Goal: Find specific page/section: Find specific page/section

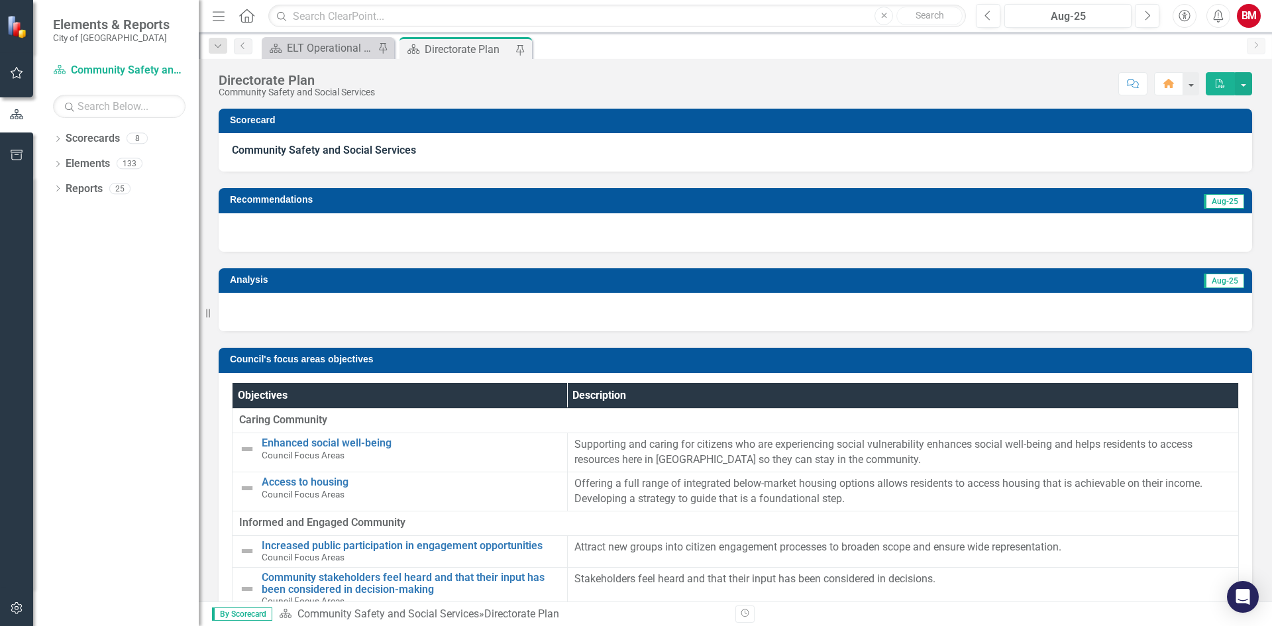
click at [401, 156] on strong "Community Safety and Social Services" at bounding box center [324, 150] width 184 height 13
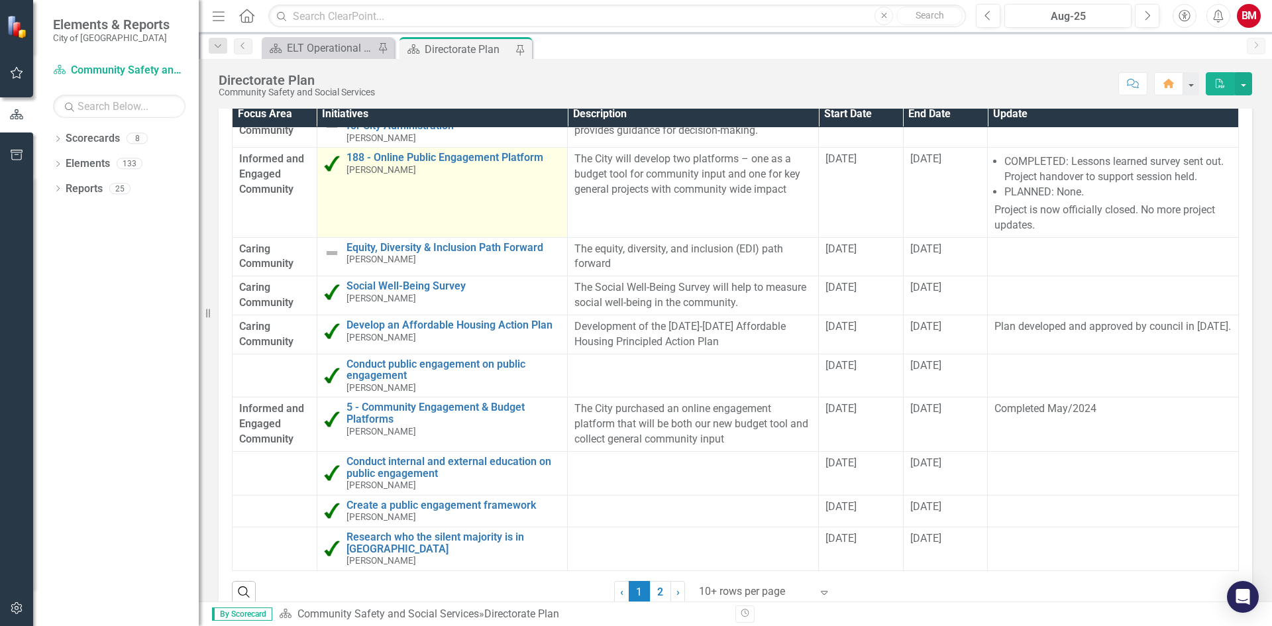
scroll to position [729, 0]
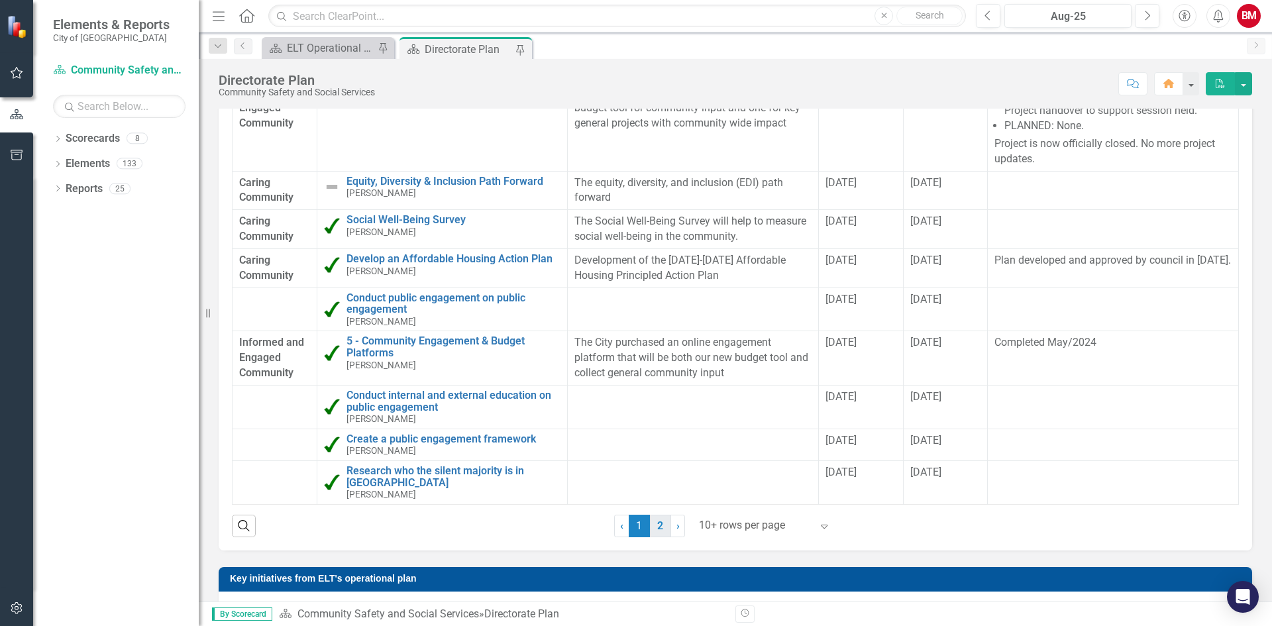
click at [660, 523] on link "2" at bounding box center [660, 526] width 21 height 23
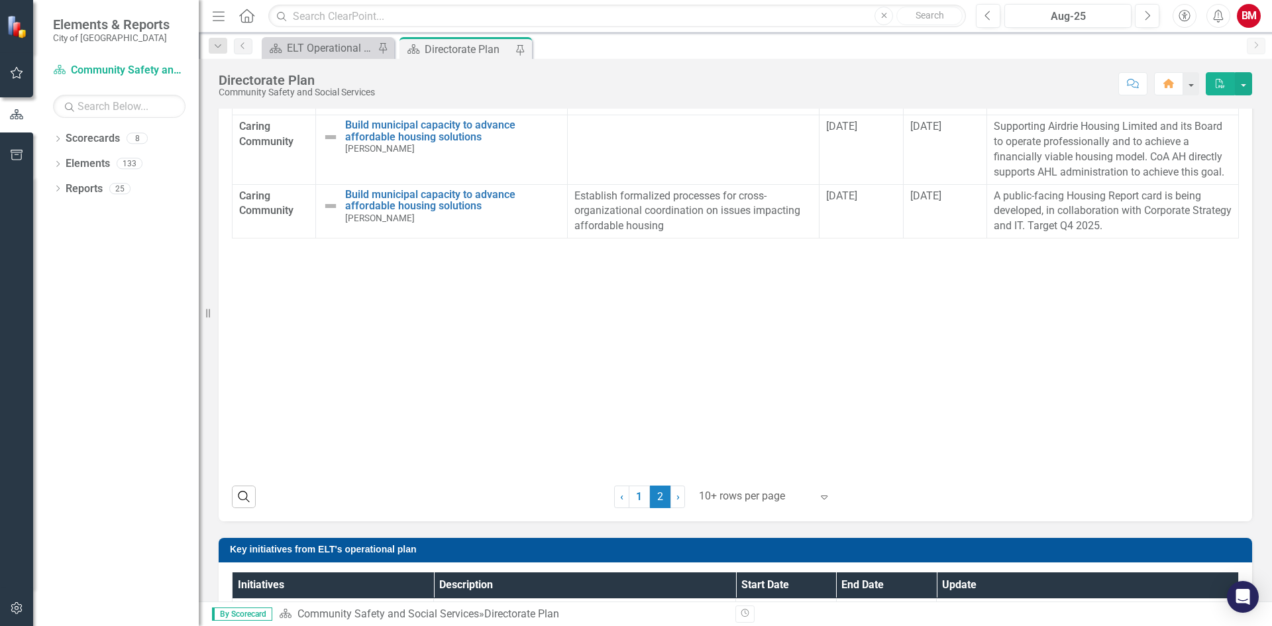
scroll to position [795, 0]
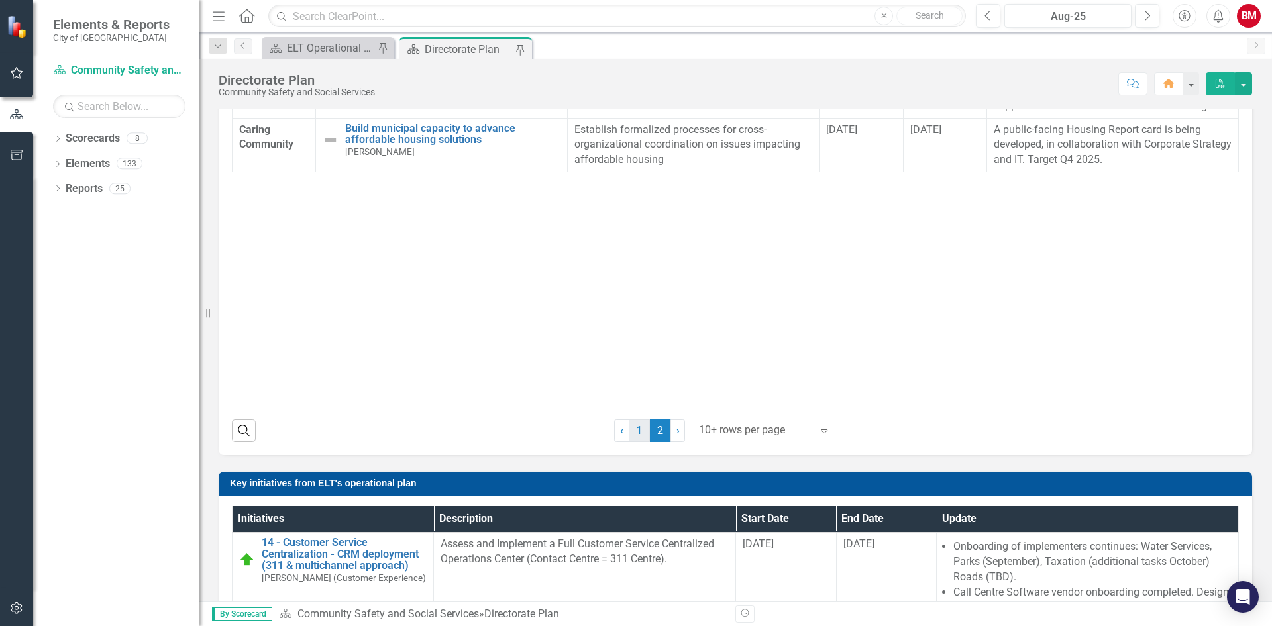
click at [637, 423] on link "1" at bounding box center [639, 430] width 21 height 23
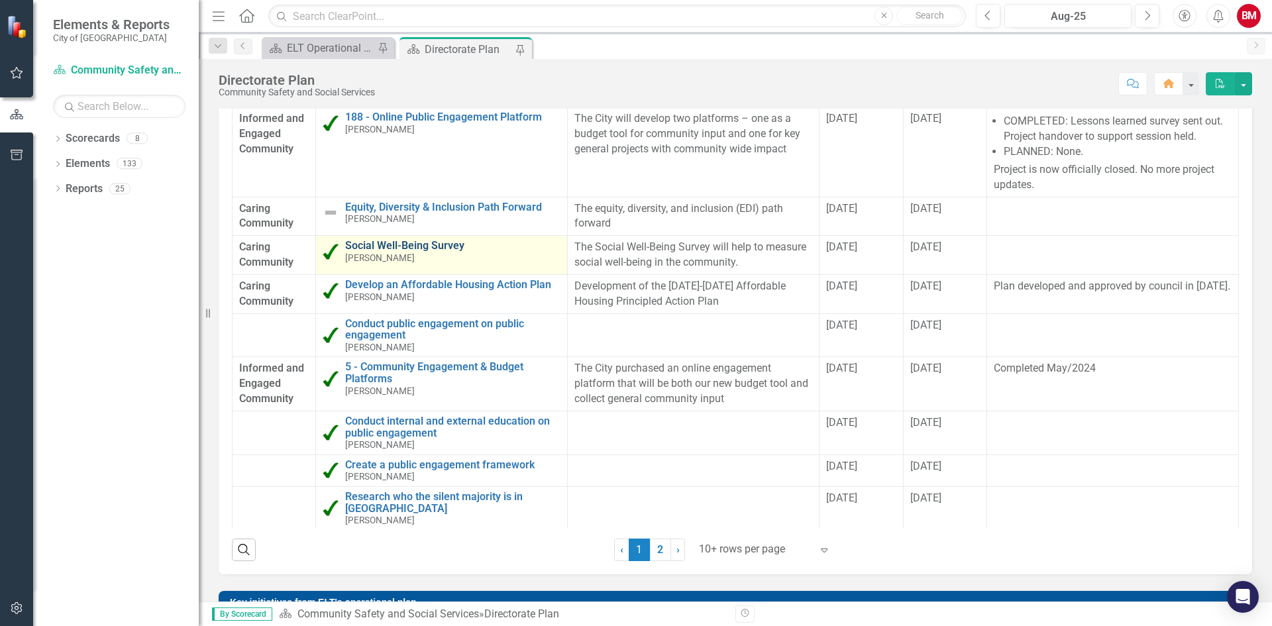
scroll to position [729, 0]
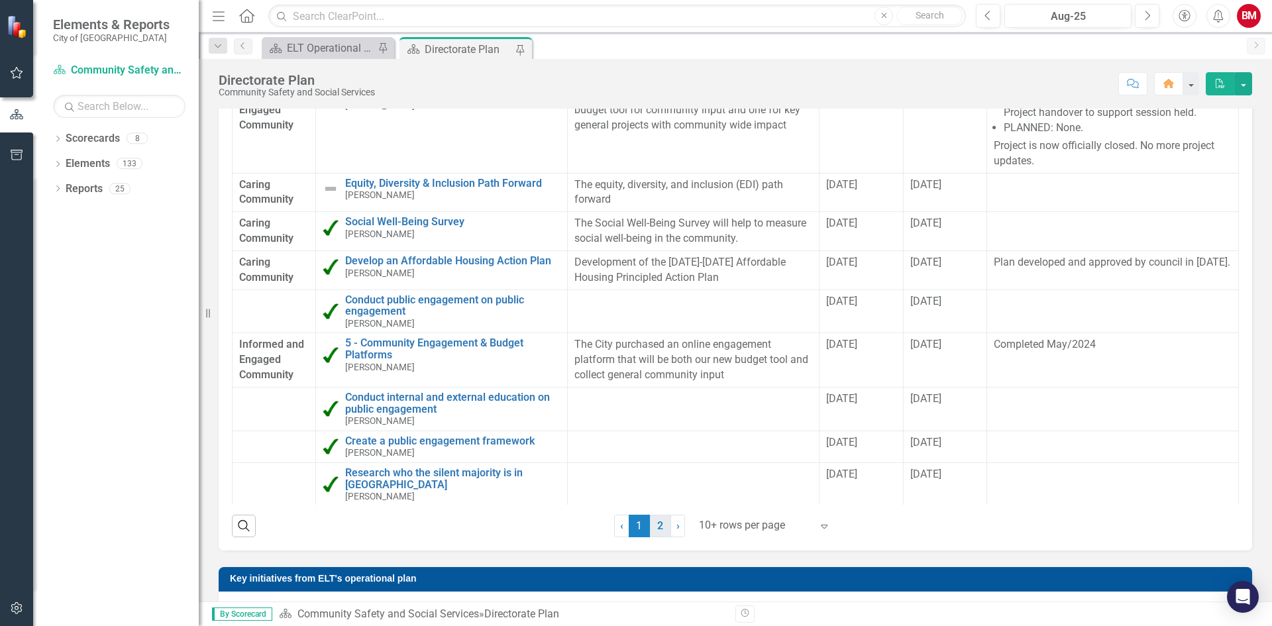
click at [651, 528] on link "2" at bounding box center [660, 526] width 21 height 23
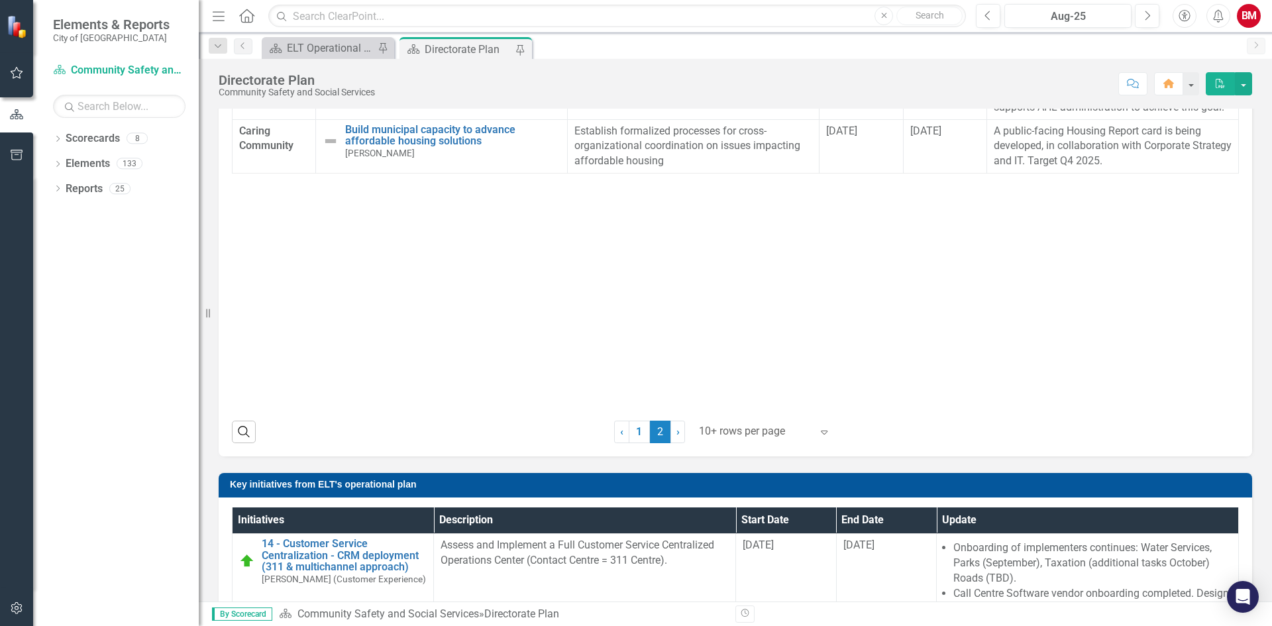
scroll to position [795, 0]
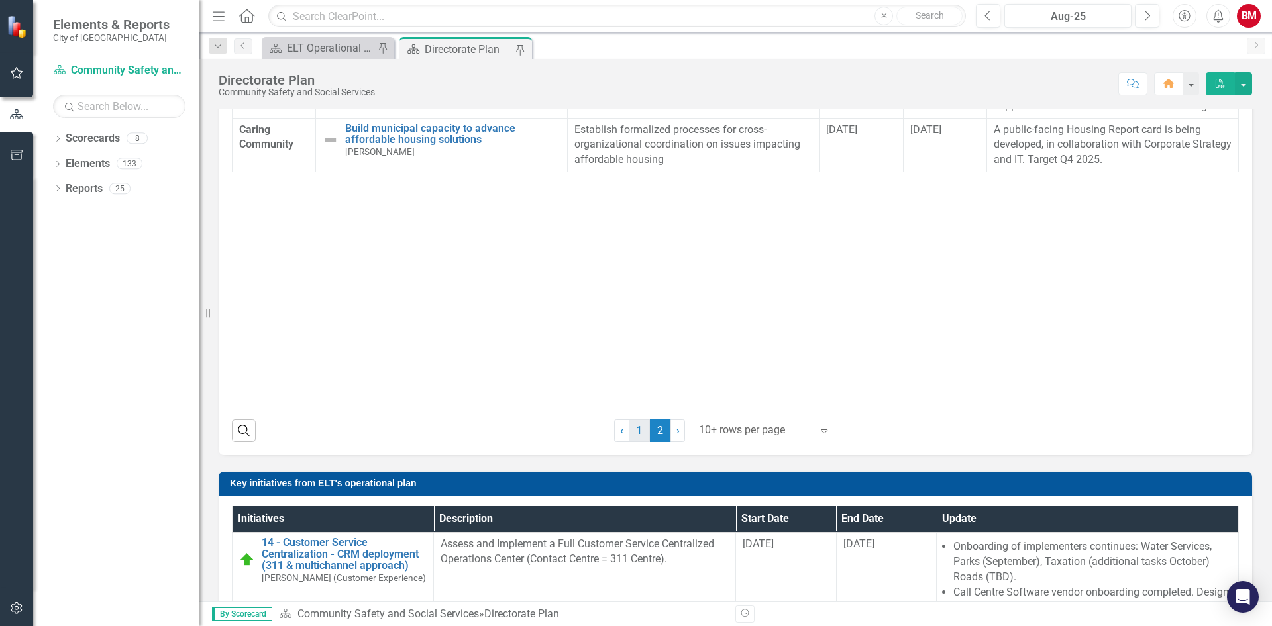
click at [631, 436] on link "1" at bounding box center [639, 430] width 21 height 23
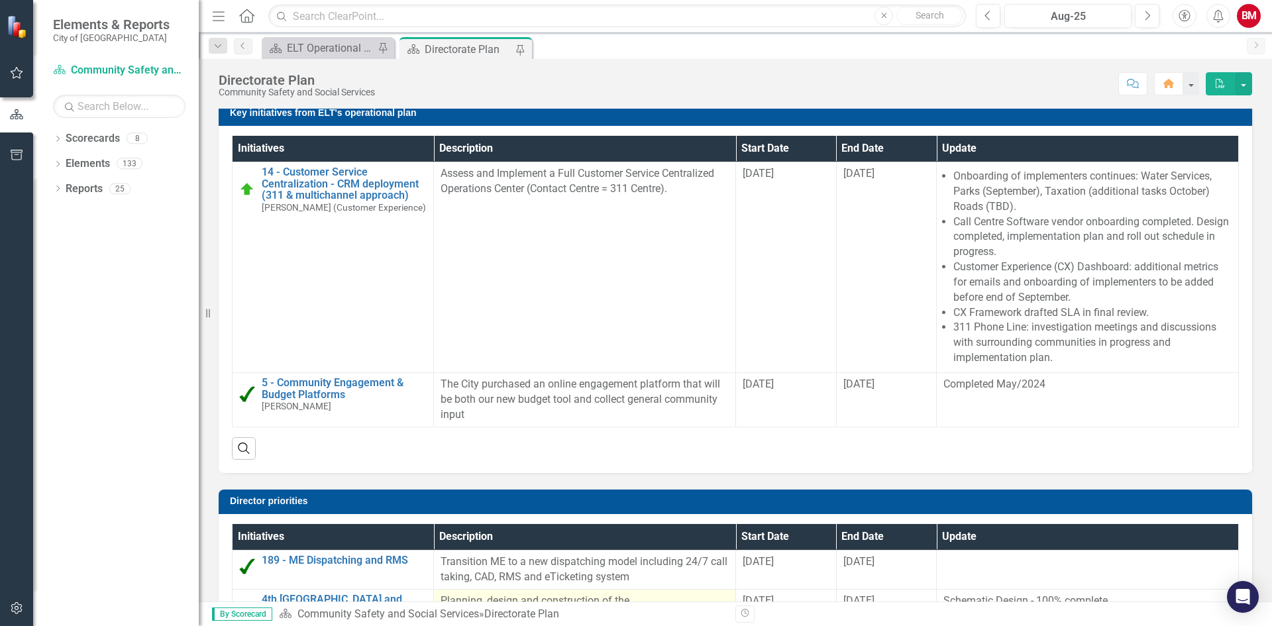
scroll to position [1128, 0]
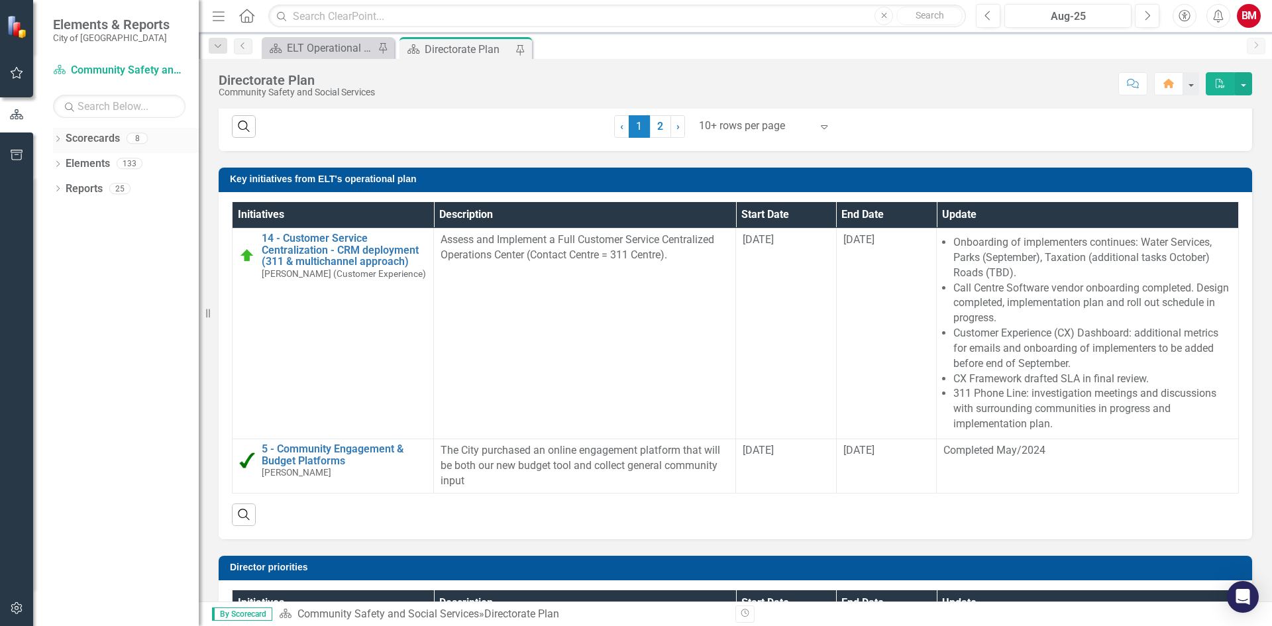
click at [65, 135] on div "Dropdown Scorecards 8" at bounding box center [126, 140] width 146 height 25
click at [58, 138] on icon "Dropdown" at bounding box center [57, 139] width 9 height 7
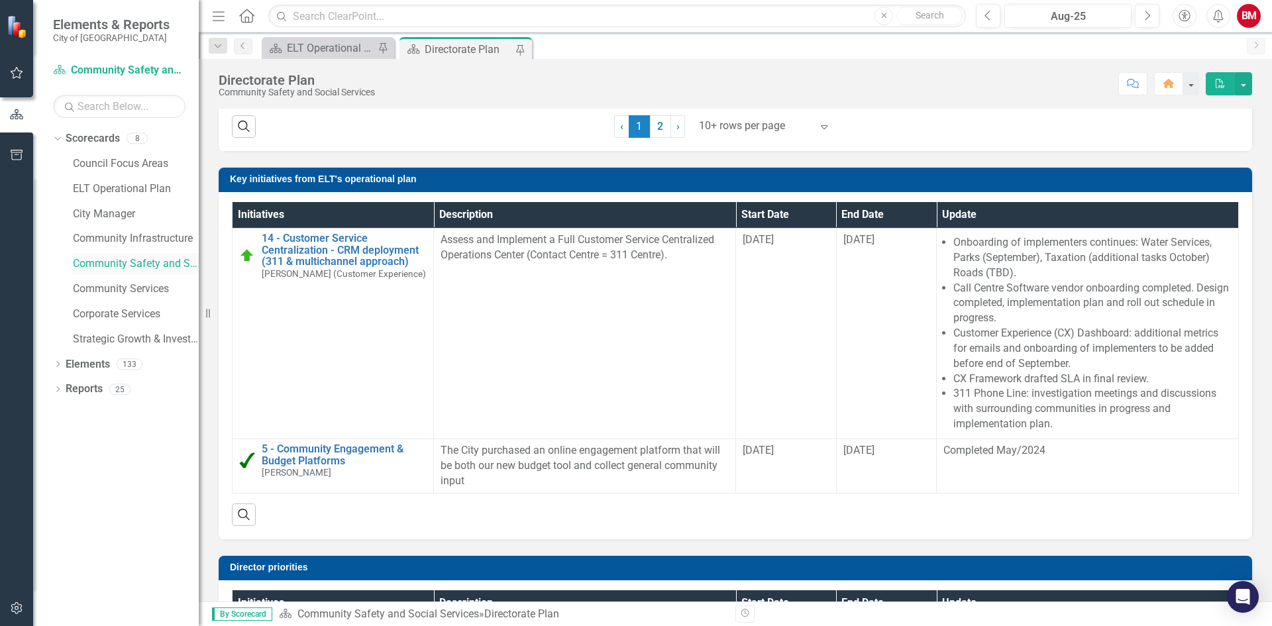
click at [95, 265] on link "Community Safety and Social Services" at bounding box center [136, 263] width 126 height 15
click at [108, 186] on link "ELT Operational Plan" at bounding box center [136, 188] width 126 height 15
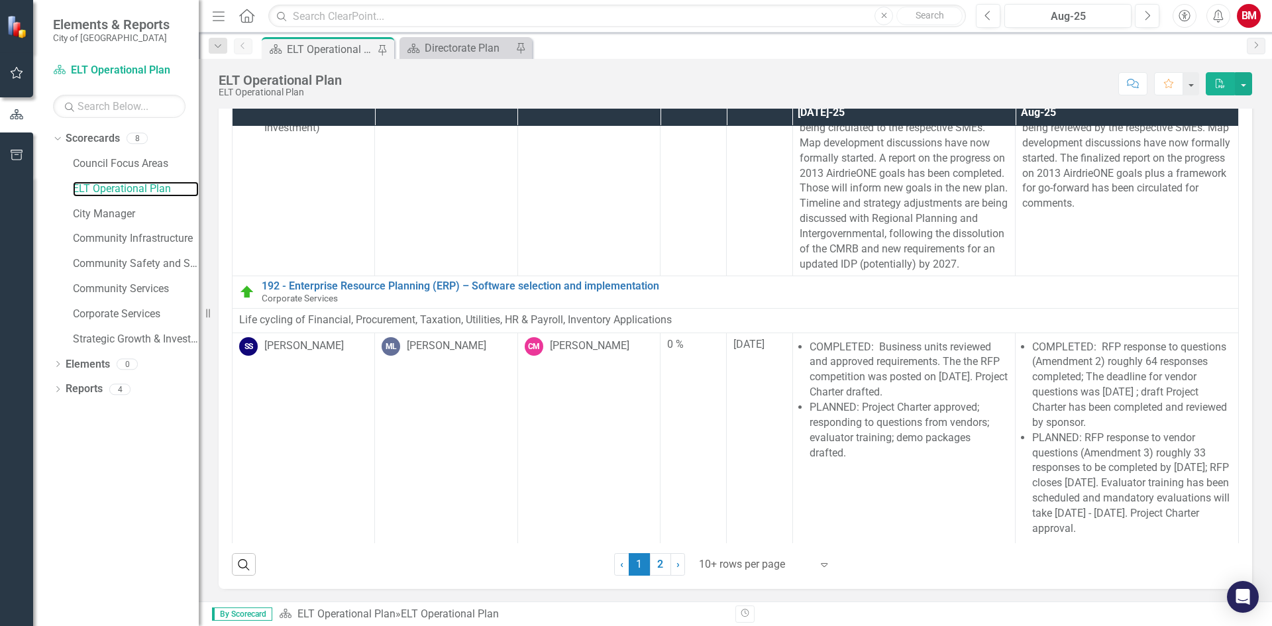
scroll to position [70, 0]
click at [652, 565] on link "2" at bounding box center [660, 563] width 21 height 23
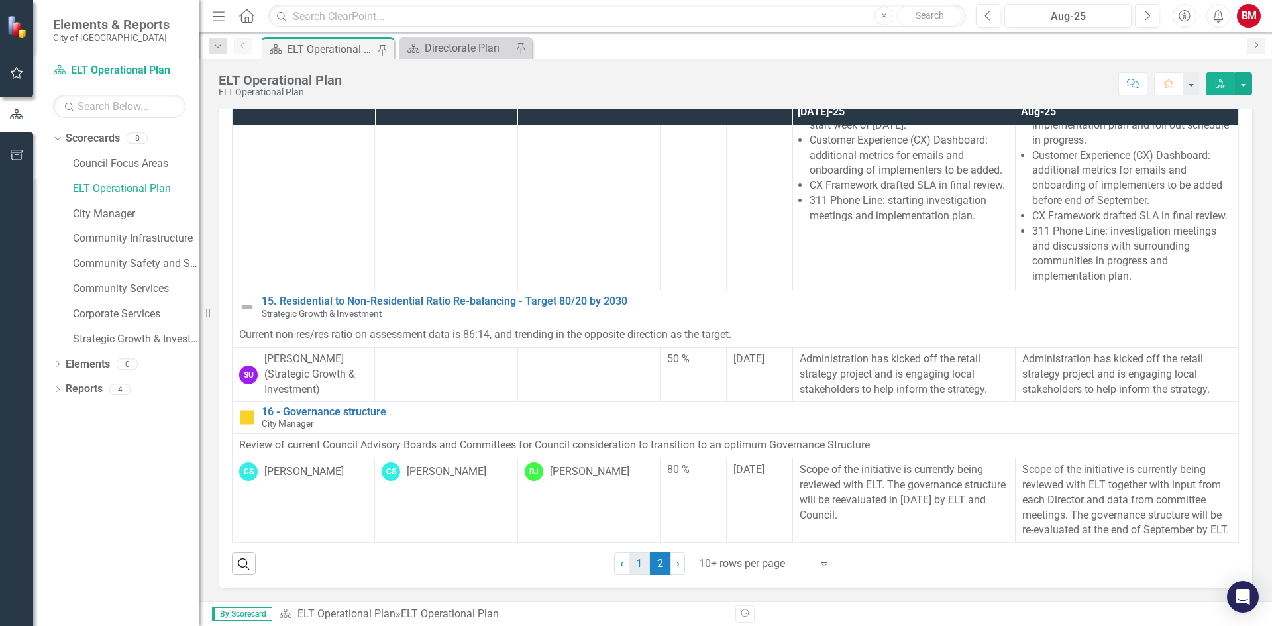
click at [636, 563] on link "1" at bounding box center [639, 563] width 21 height 23
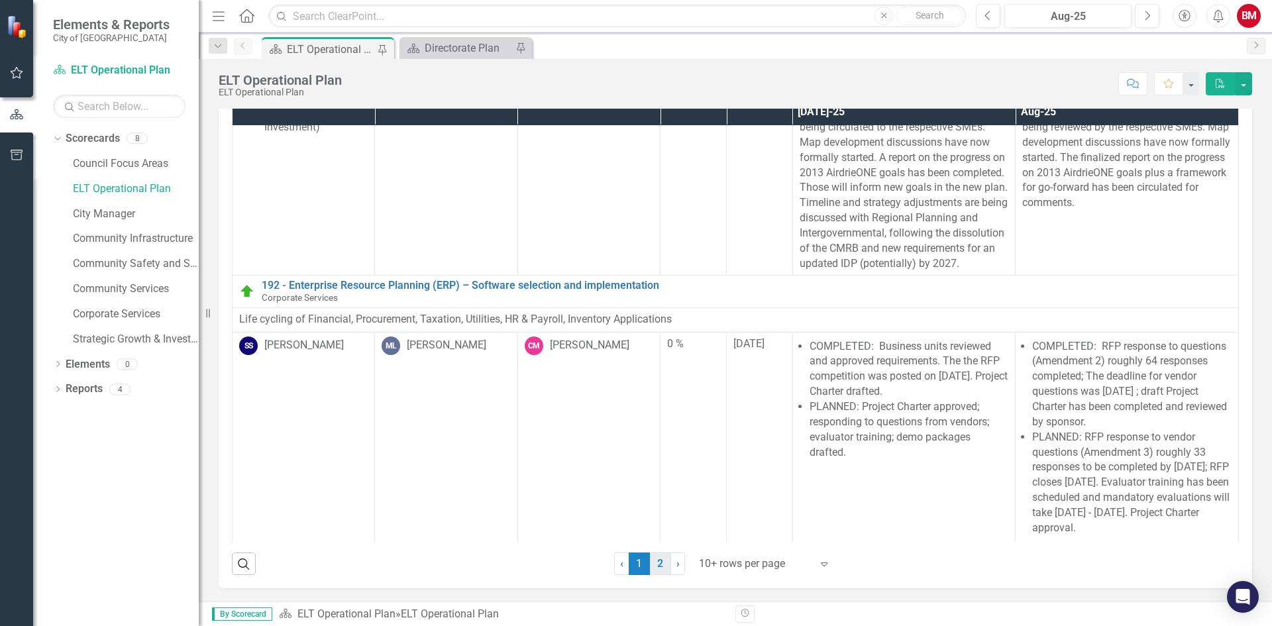
click at [655, 562] on link "2" at bounding box center [660, 563] width 21 height 23
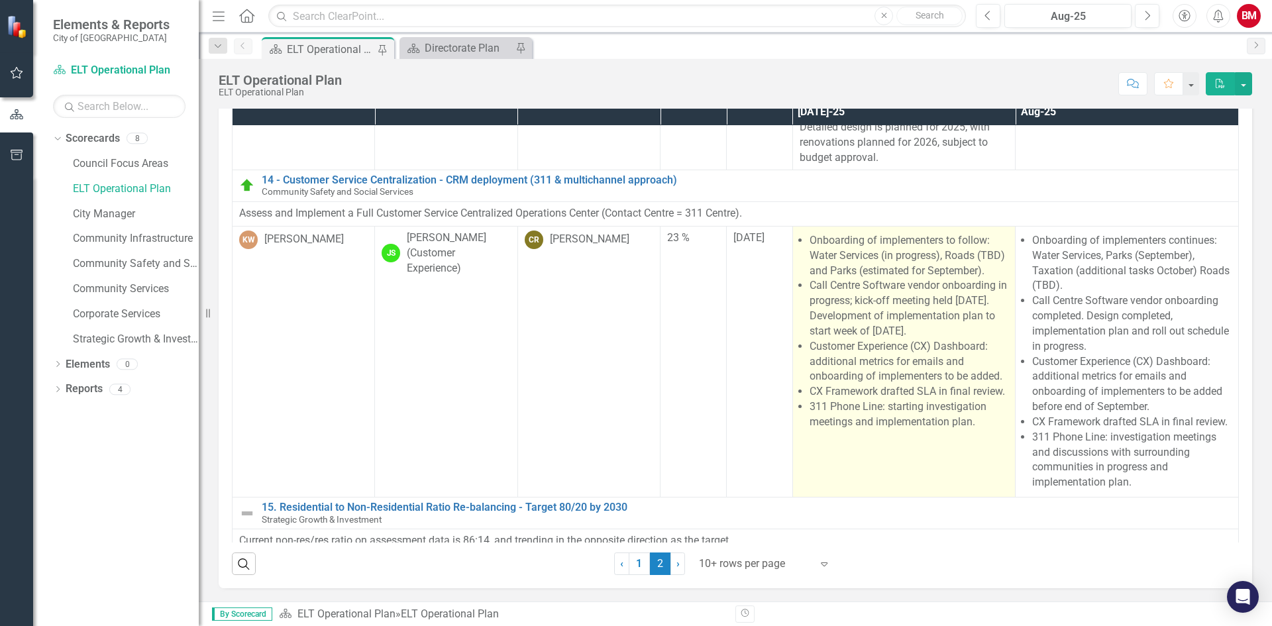
scroll to position [397, 0]
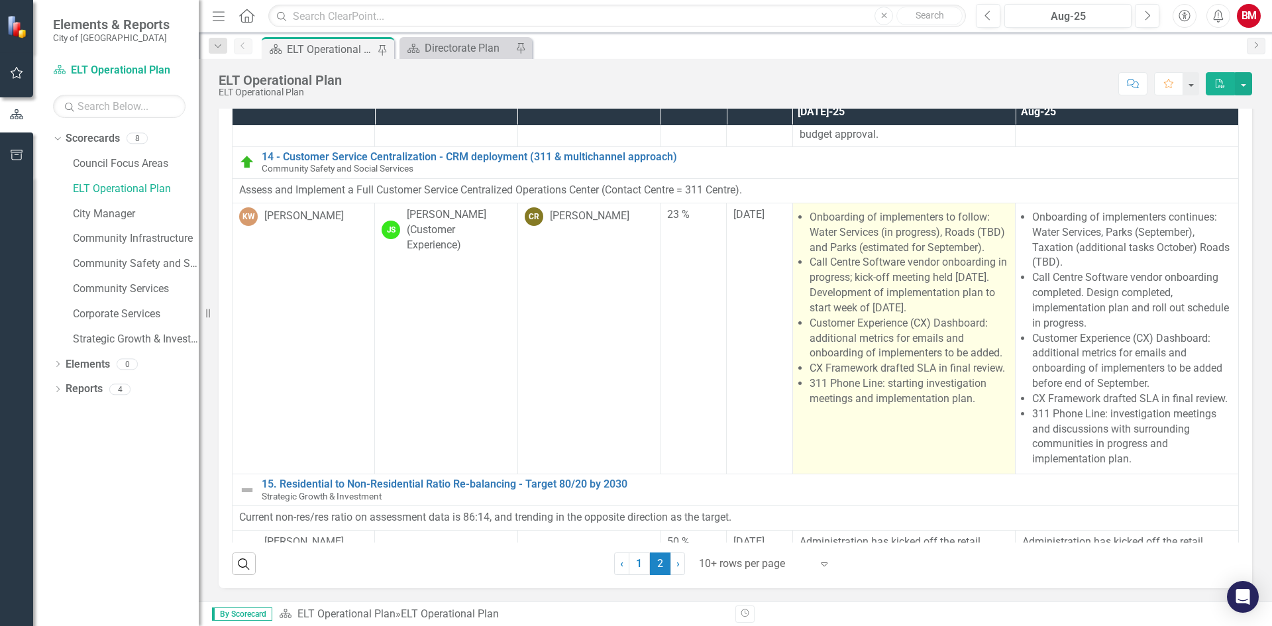
click at [884, 407] on li "311 Phone Line: starting investigation meetings and implementation plan." at bounding box center [908, 391] width 199 height 30
drag, startPoint x: 966, startPoint y: 432, endPoint x: 907, endPoint y: 401, distance: 66.9
click at [907, 401] on ul "Onboarding of implementers to follow: Water Services (in progress), Roads (TBD)…" at bounding box center [908, 308] width 199 height 197
click at [916, 376] on li "CX Framework drafted SLA in final review." at bounding box center [908, 368] width 199 height 15
click at [964, 407] on li "311 Phone Line: starting investigation meetings and implementation plan." at bounding box center [908, 391] width 199 height 30
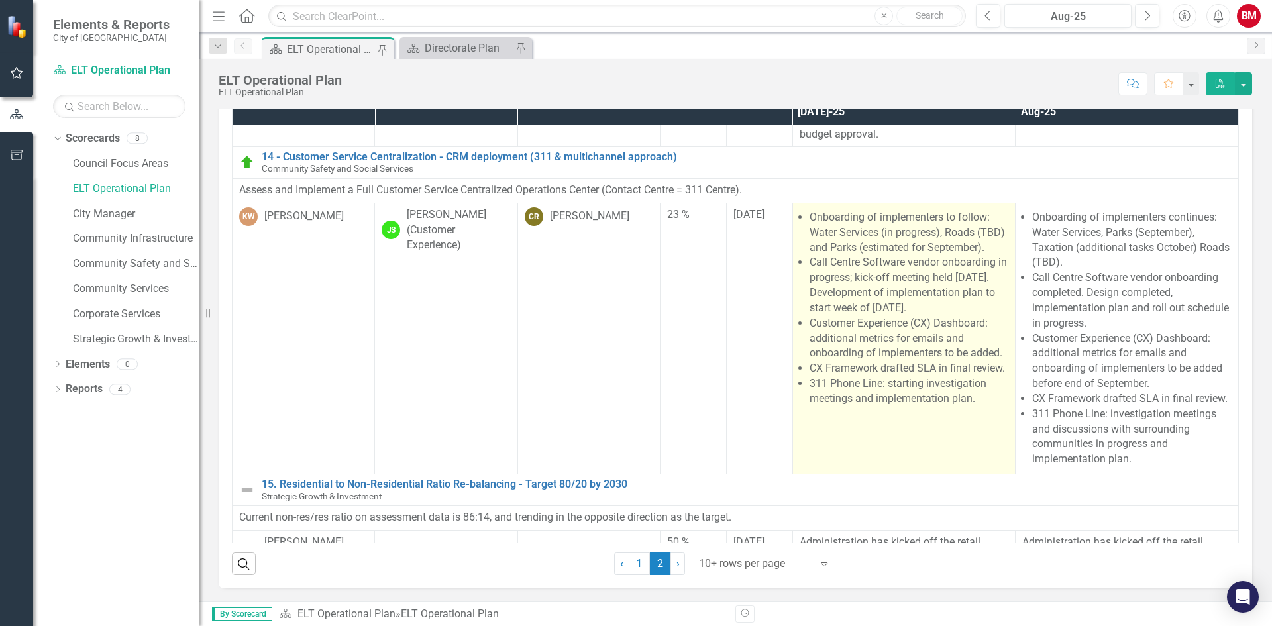
drag, startPoint x: 966, startPoint y: 429, endPoint x: 906, endPoint y: 409, distance: 62.8
click at [906, 407] on li "311 Phone Line: starting investigation meetings and implementation plan." at bounding box center [908, 391] width 199 height 30
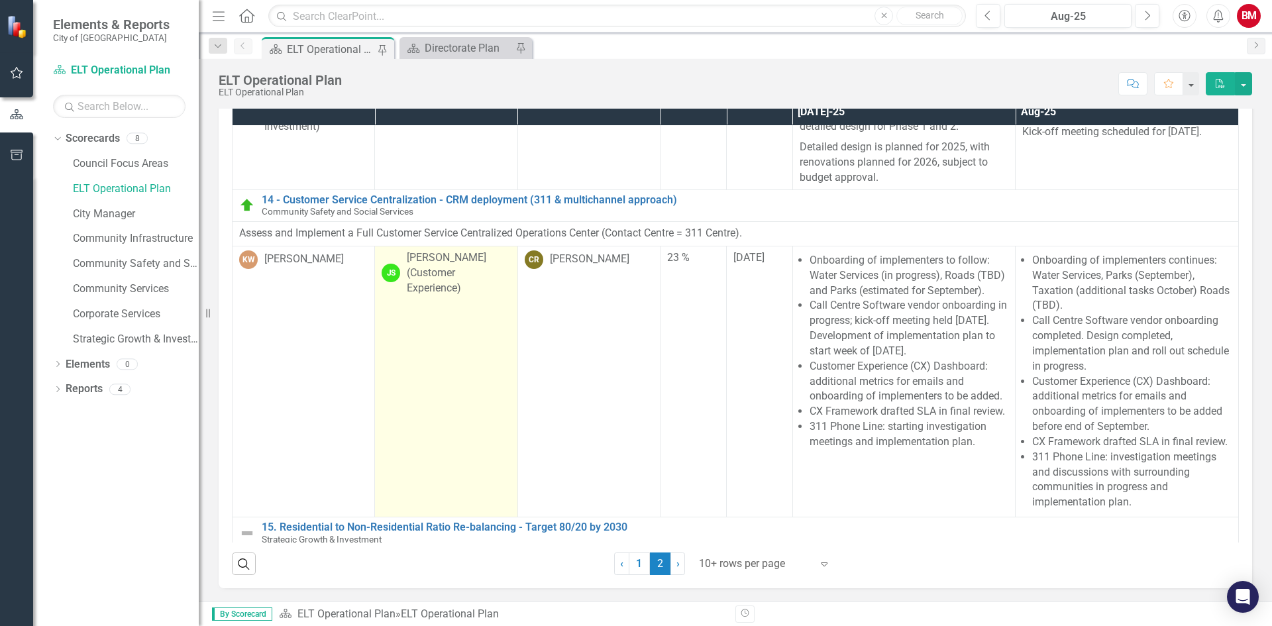
scroll to position [331, 0]
